Goal: Task Accomplishment & Management: Complete application form

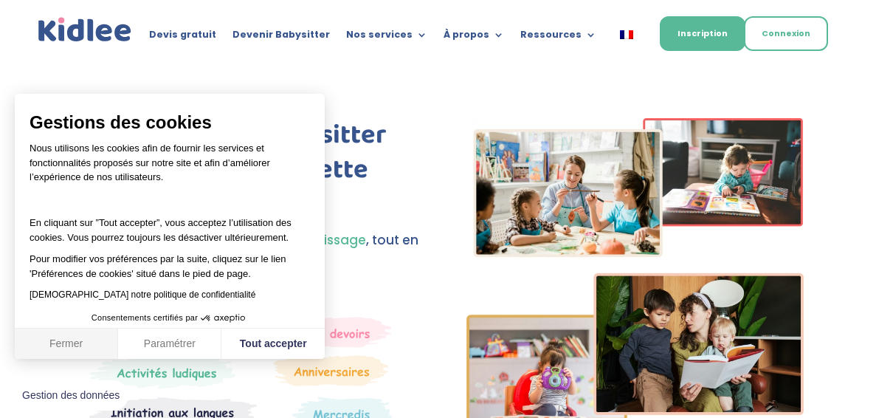
click at [75, 338] on button "Fermer" at bounding box center [66, 344] width 103 height 31
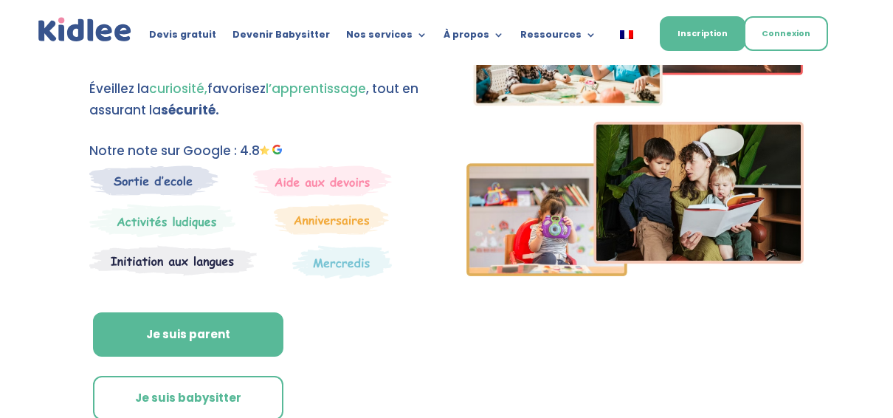
scroll to position [295, 0]
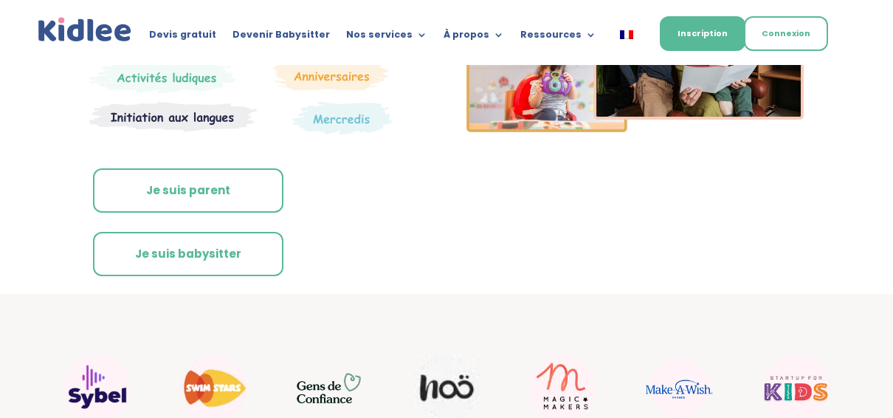
click at [209, 180] on link "Je suis parent" at bounding box center [188, 190] width 190 height 44
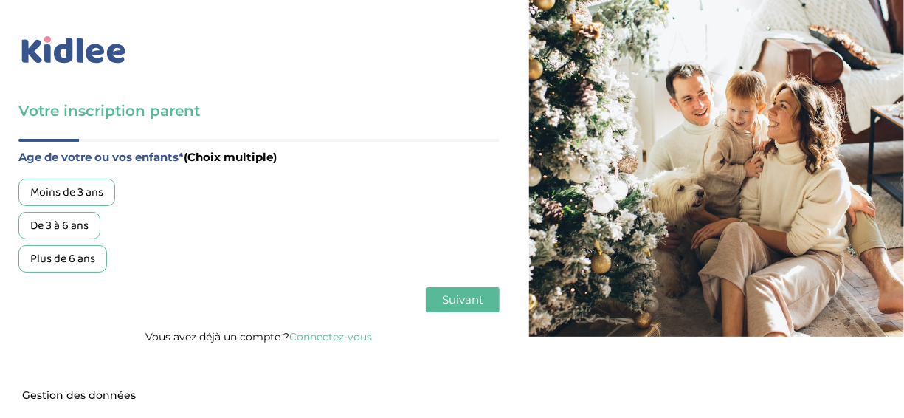
click at [76, 188] on div "Moins de 3 ans" at bounding box center [66, 192] width 97 height 27
click at [464, 309] on button "Suivant" at bounding box center [463, 299] width 74 height 25
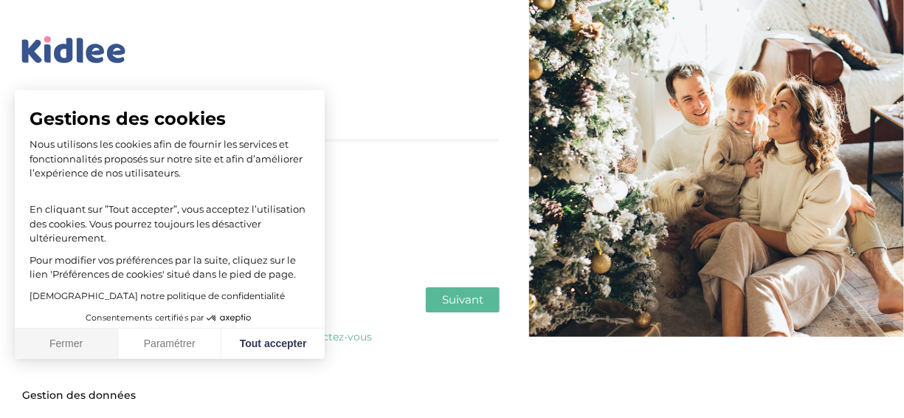
click at [75, 346] on button "Fermer" at bounding box center [66, 344] width 103 height 31
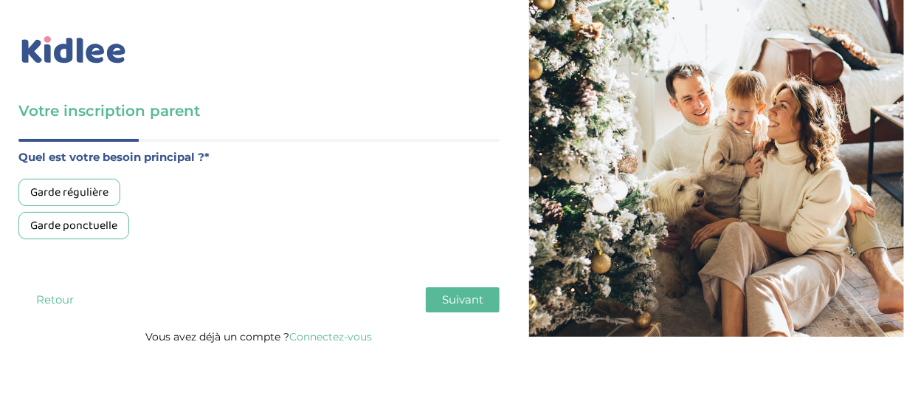
click at [85, 189] on div "Garde régulière" at bounding box center [69, 192] width 102 height 27
click at [482, 298] on span "Suivant" at bounding box center [462, 299] width 41 height 14
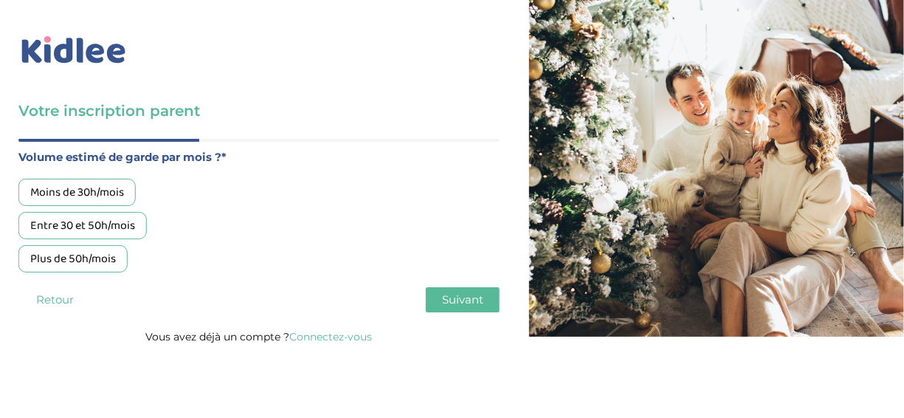
click at [95, 185] on div "Moins de 30h/mois" at bounding box center [76, 192] width 117 height 27
click at [481, 304] on span "Suivant" at bounding box center [462, 299] width 41 height 14
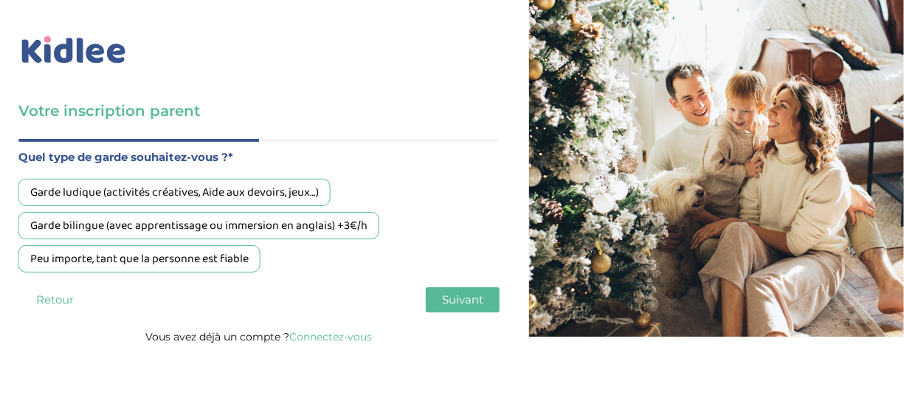
click at [323, 224] on div "Garde bilingue (avec apprentissage ou immersion en anglais) +3€/h" at bounding box center [198, 225] width 361 height 27
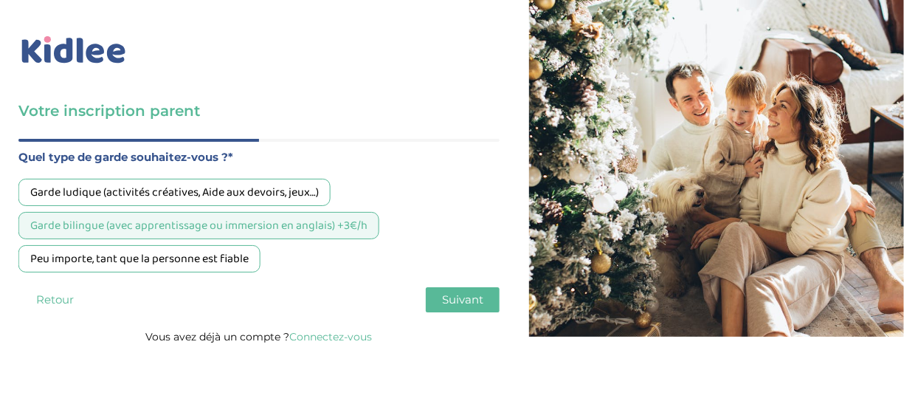
click at [458, 310] on button "Suivant" at bounding box center [463, 299] width 74 height 25
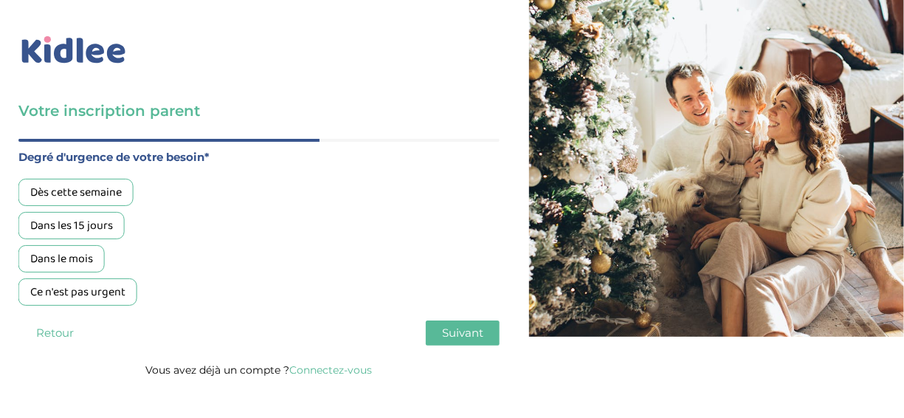
click at [91, 223] on div "Dans les 15 jours" at bounding box center [71, 225] width 106 height 27
click at [470, 331] on span "Suivant" at bounding box center [462, 333] width 41 height 14
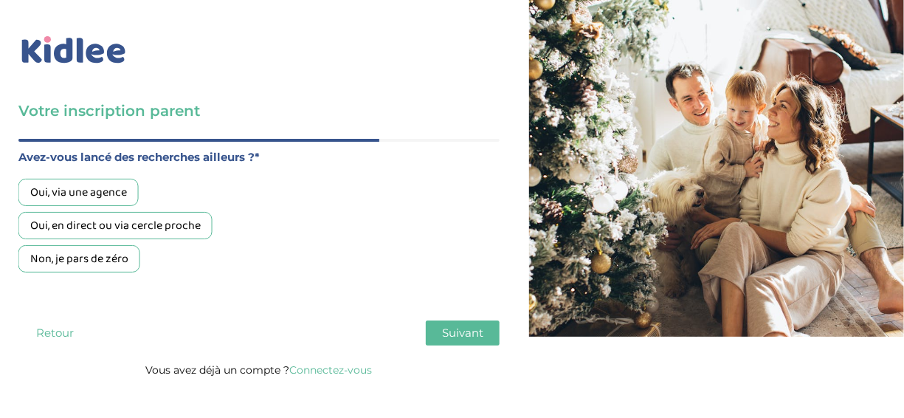
click at [109, 189] on div "Oui, via une agence" at bounding box center [78, 192] width 120 height 27
click at [444, 326] on span "Suivant" at bounding box center [462, 333] width 41 height 14
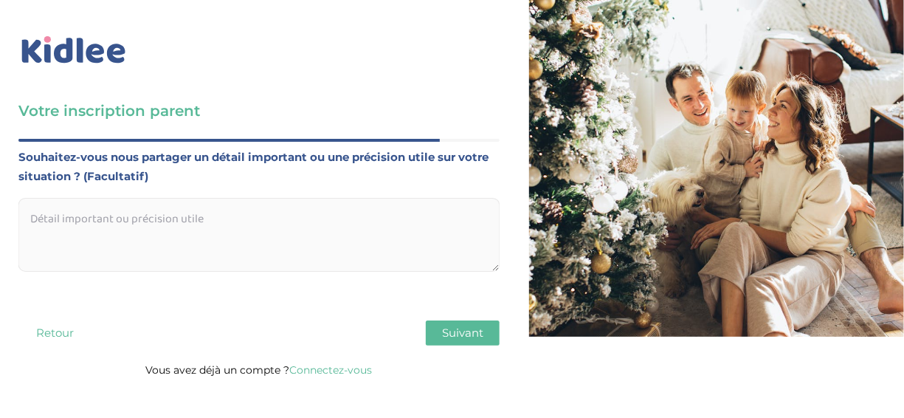
click at [36, 223] on textarea at bounding box center [258, 235] width 481 height 74
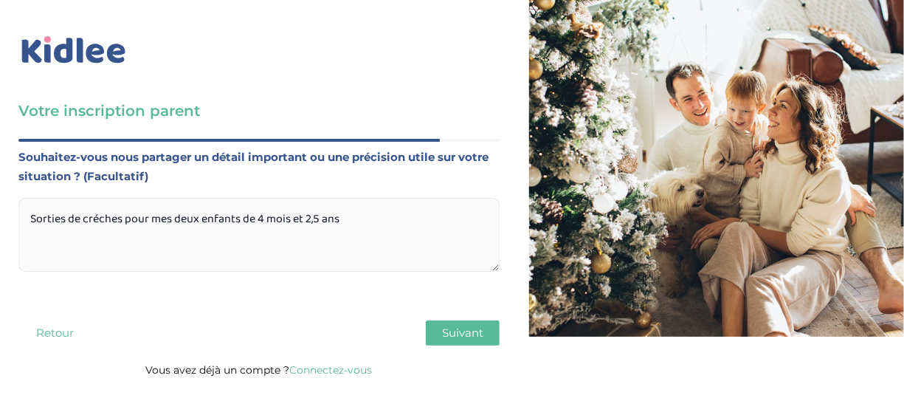
type textarea "Sorties de créches pour mes deux enfants de 4 mois et 2,5 ans"
click at [444, 321] on button "Suivant" at bounding box center [463, 332] width 74 height 25
